Goal: Task Accomplishment & Management: Manage account settings

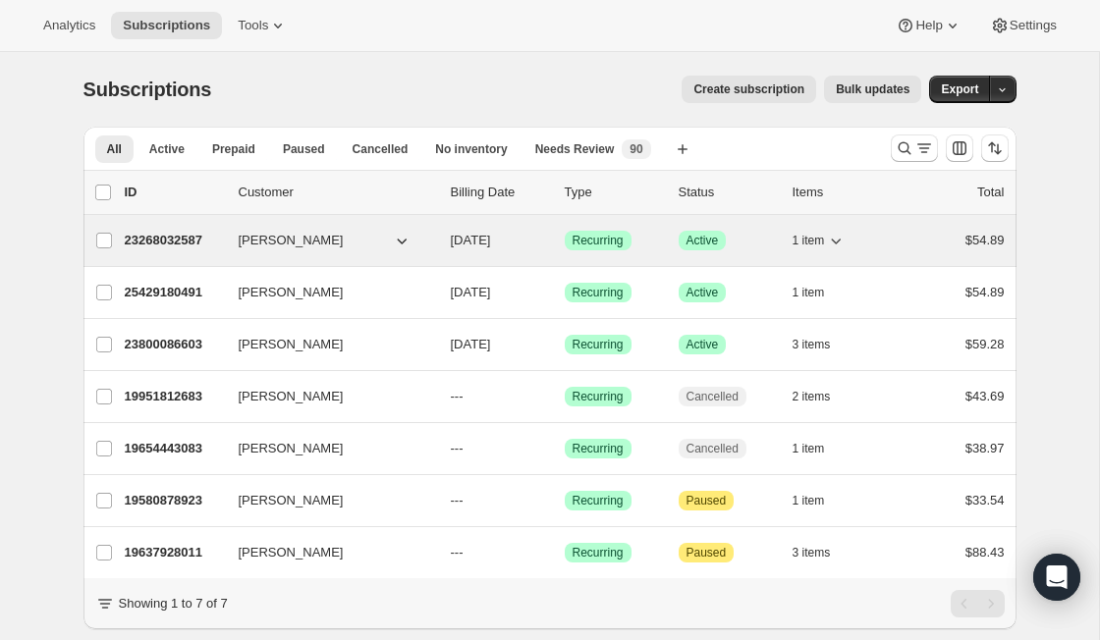
click at [187, 242] on p "23268032587" at bounding box center [174, 241] width 98 height 20
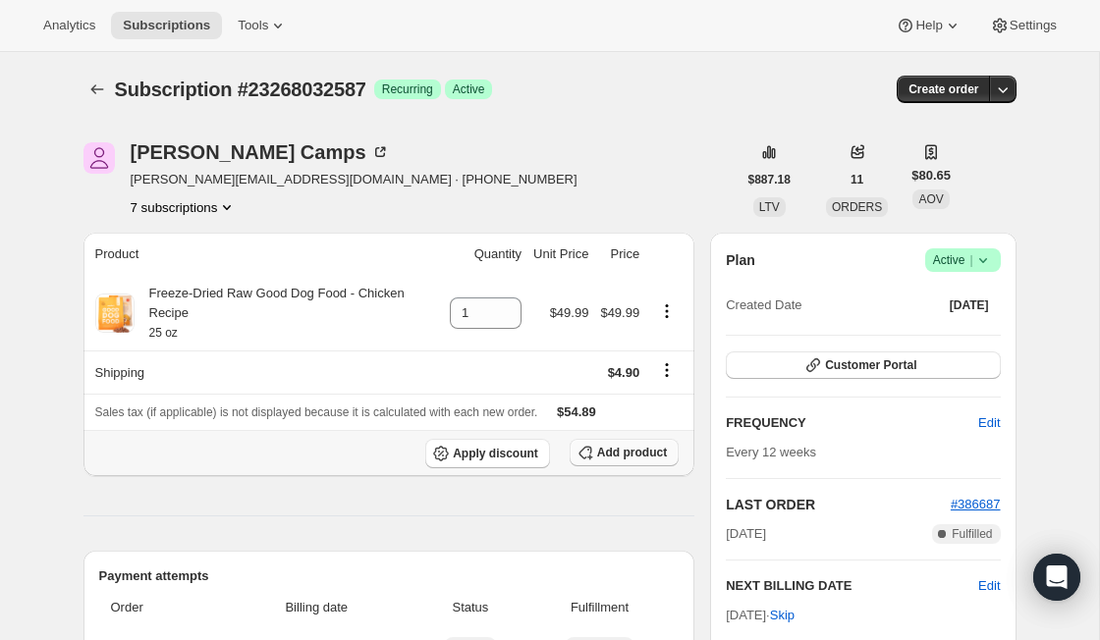
click at [624, 456] on span "Add product" at bounding box center [632, 453] width 70 height 16
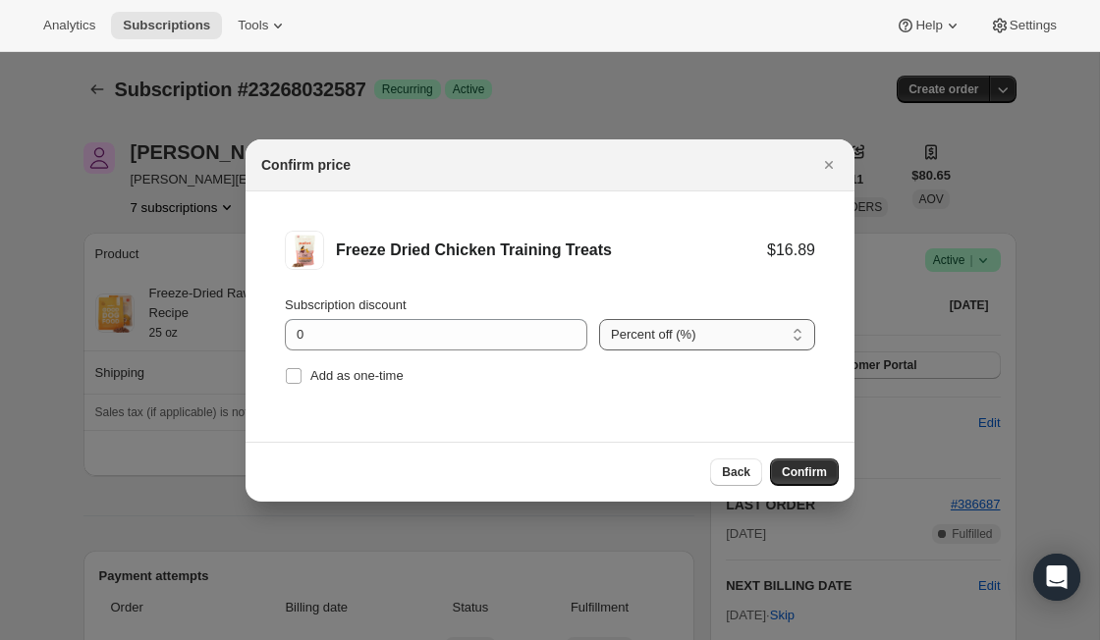
click at [668, 339] on select "Percent off (%) Amount off ($)" at bounding box center [707, 334] width 216 height 31
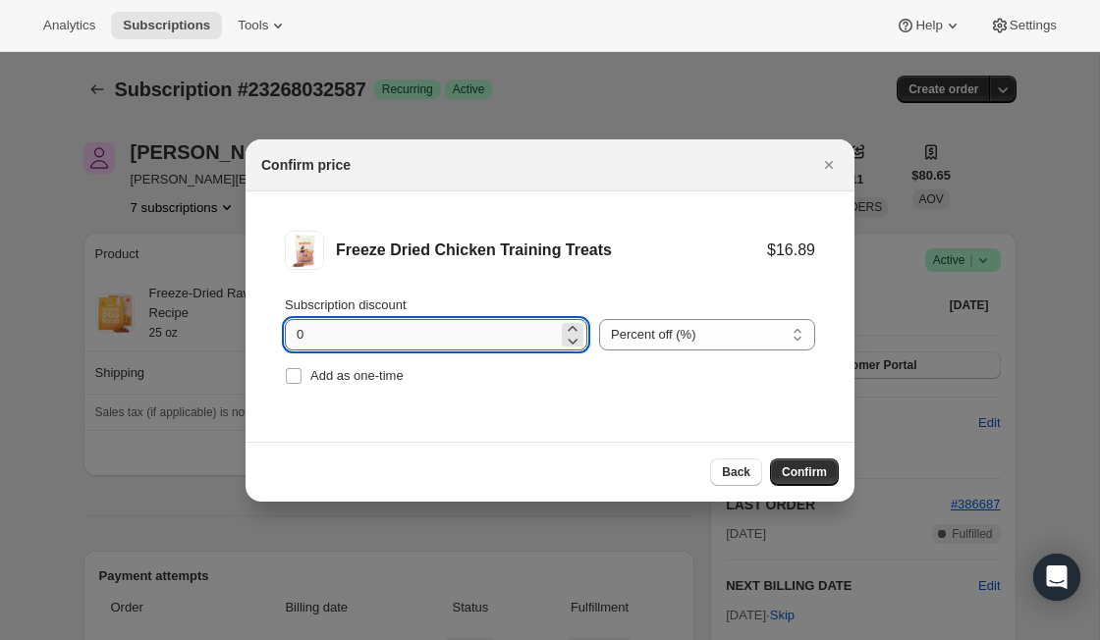
click at [411, 340] on input "0" at bounding box center [421, 334] width 273 height 31
click at [300, 375] on input "Add as one-time" at bounding box center [294, 376] width 16 height 16
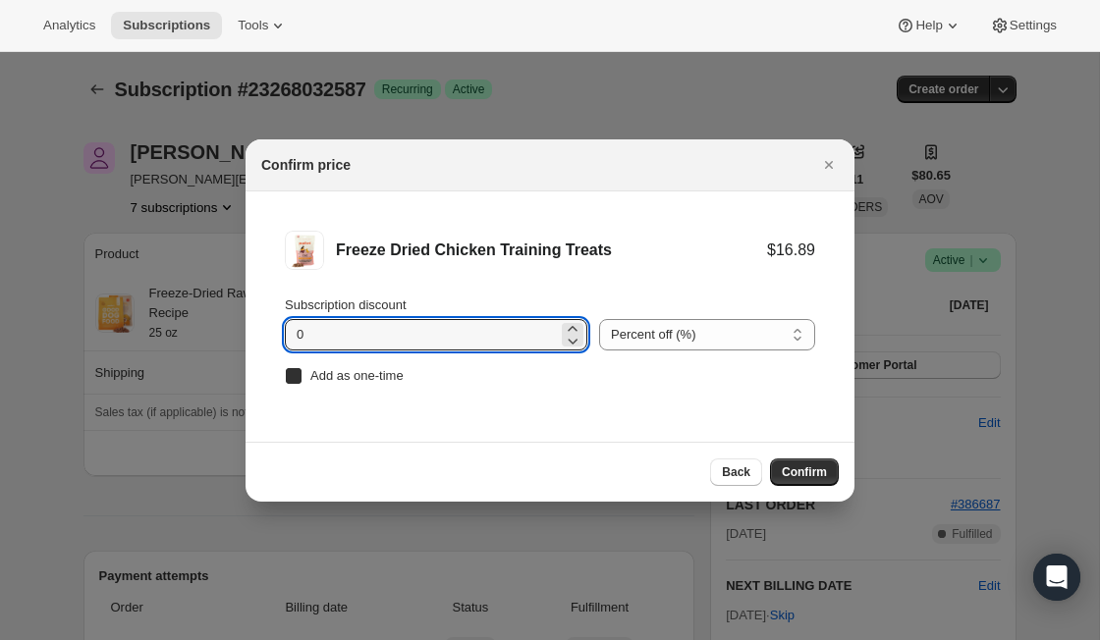
checkbox input "true"
click at [300, 335] on input "0" at bounding box center [421, 334] width 273 height 31
type input "100"
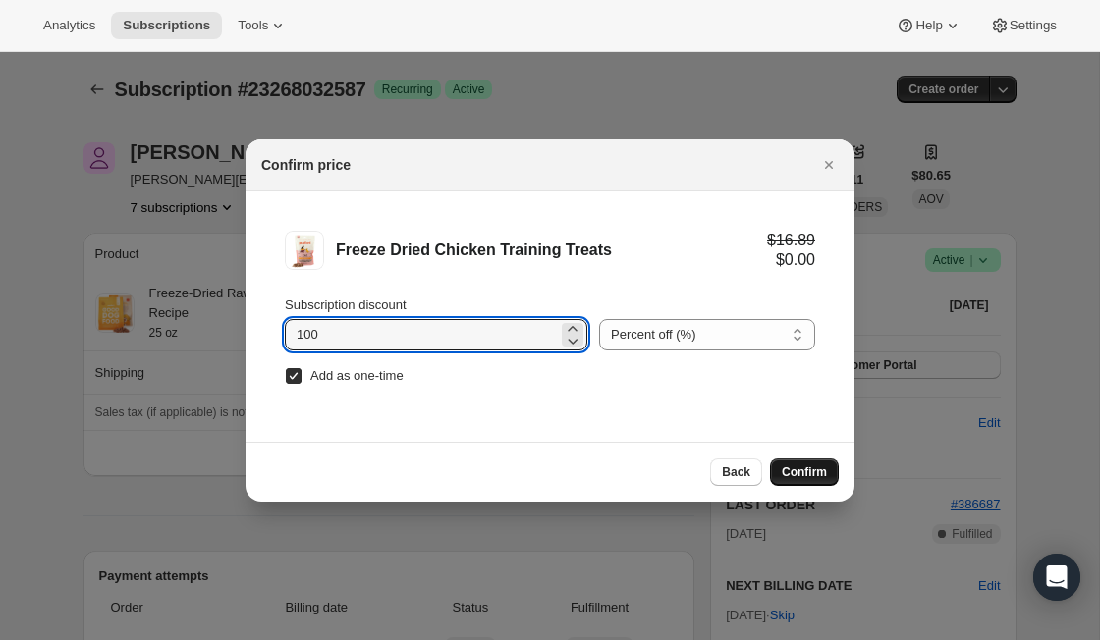
click at [802, 478] on span "Confirm" at bounding box center [803, 472] width 45 height 16
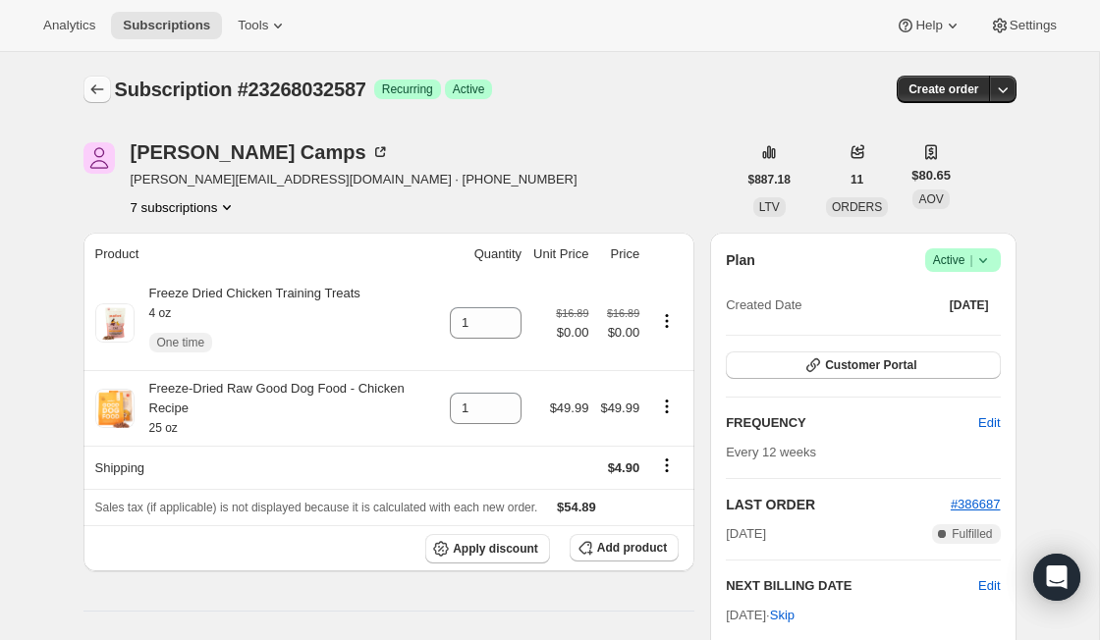
click at [89, 93] on icon "Subscriptions" at bounding box center [97, 90] width 20 height 20
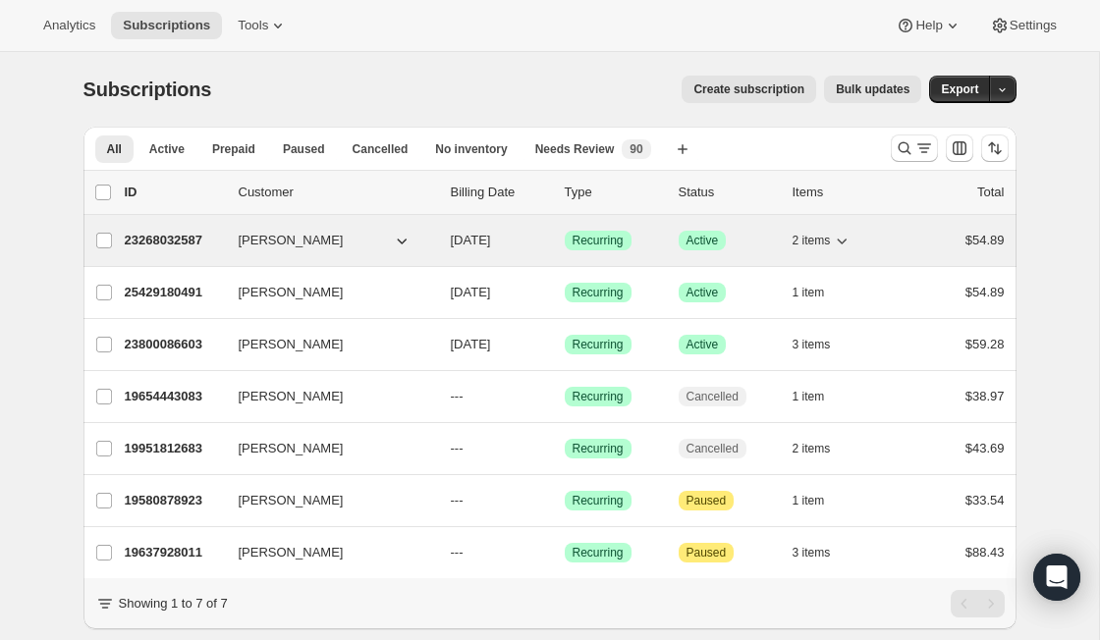
click at [197, 238] on p "23268032587" at bounding box center [174, 241] width 98 height 20
